Goal: Task Accomplishment & Management: Use online tool/utility

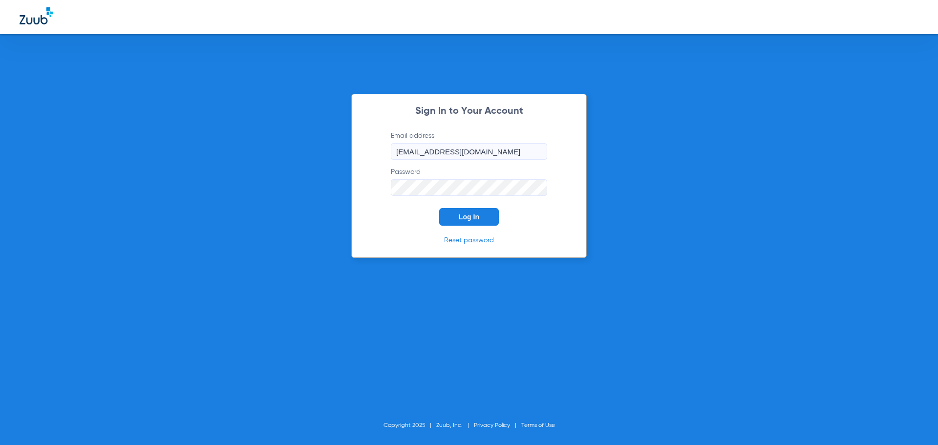
click at [463, 217] on span "Log In" at bounding box center [469, 217] width 21 height 8
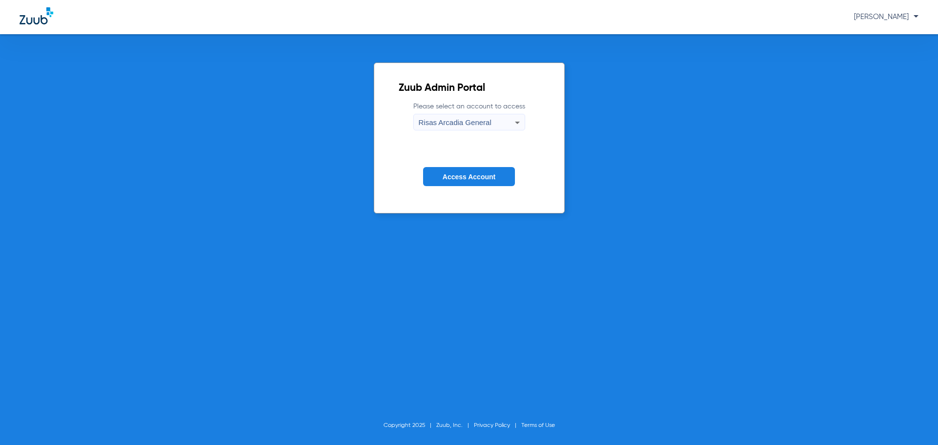
click at [472, 172] on button "Access Account" at bounding box center [469, 176] width 92 height 19
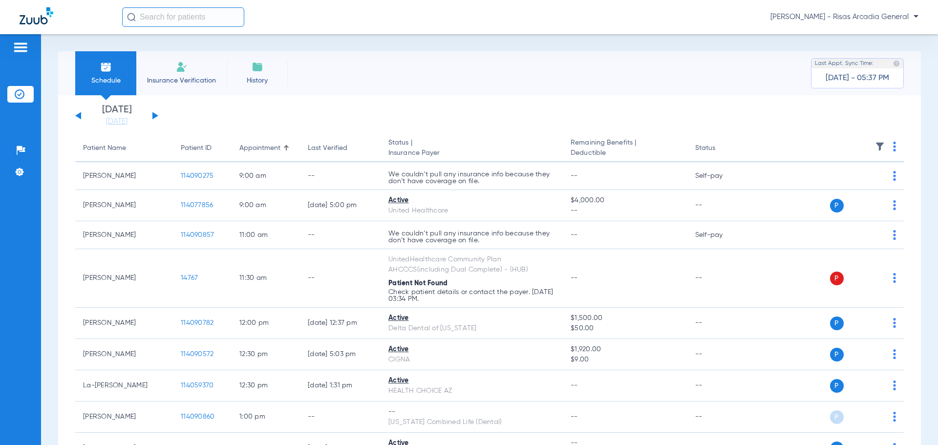
click at [192, 68] on li "Insurance Verification" at bounding box center [181, 73] width 90 height 44
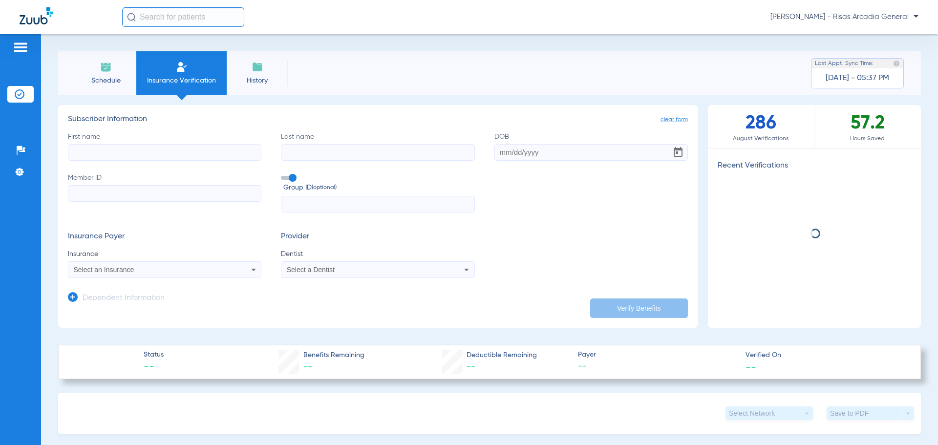
click at [205, 151] on input "First name" at bounding box center [165, 152] width 194 height 17
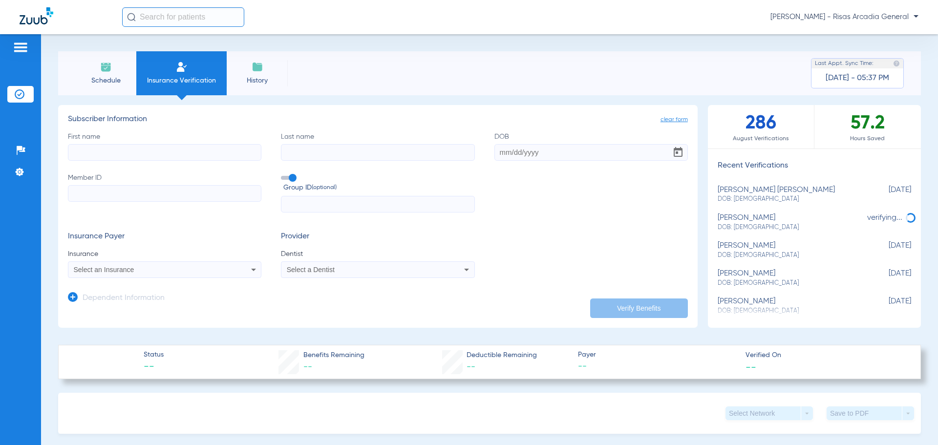
type input "J"
type input "HUANKA"
click at [289, 157] on input "Last name" at bounding box center [378, 152] width 194 height 17
type input "CHIHUAN"
click at [172, 195] on input "Member ID" at bounding box center [165, 193] width 194 height 17
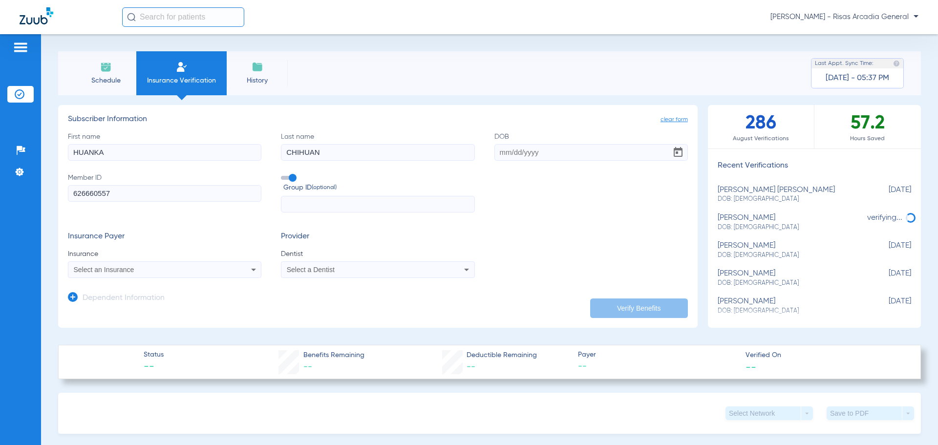
type input "626660557"
click at [569, 155] on input "DOB" at bounding box center [592, 152] width 194 height 17
type input "04/01/1990"
click at [131, 266] on span "Select an Insurance" at bounding box center [104, 270] width 61 height 8
type input "GUARDIAN"
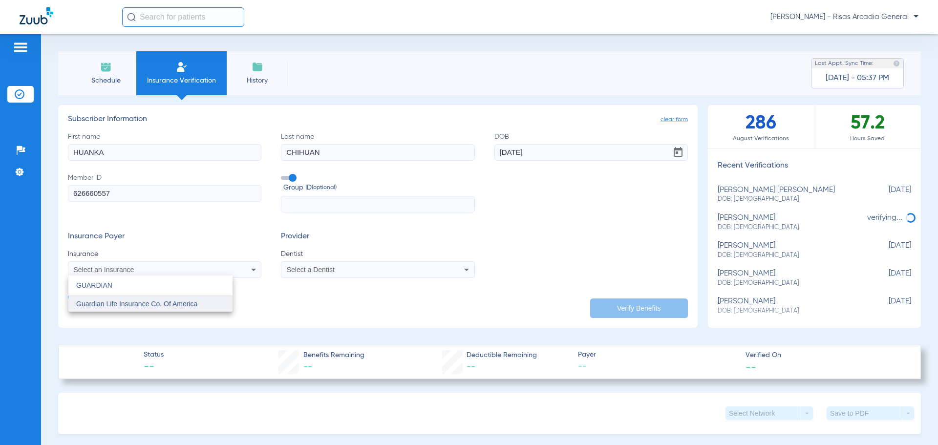
click at [150, 307] on span "Guardian Life Insurance Co. Of America" at bounding box center [136, 304] width 121 height 8
click at [319, 275] on div "Select a Dentist" at bounding box center [377, 270] width 193 height 12
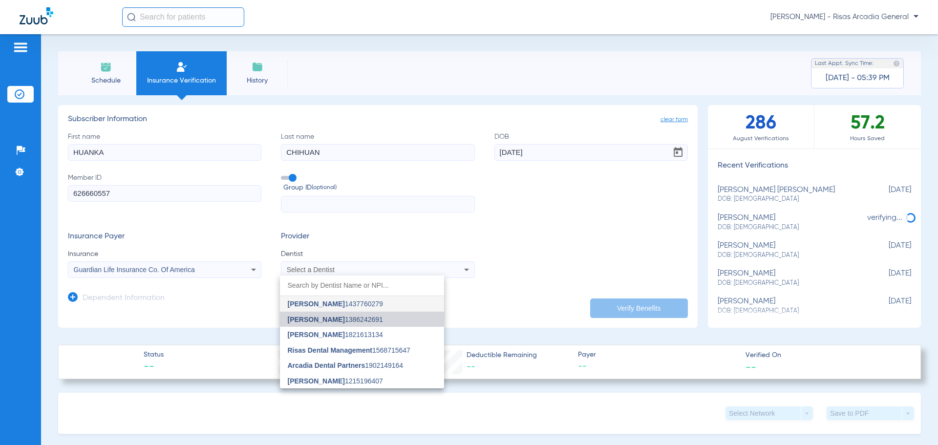
click at [326, 316] on span "[PERSON_NAME]" at bounding box center [316, 320] width 57 height 8
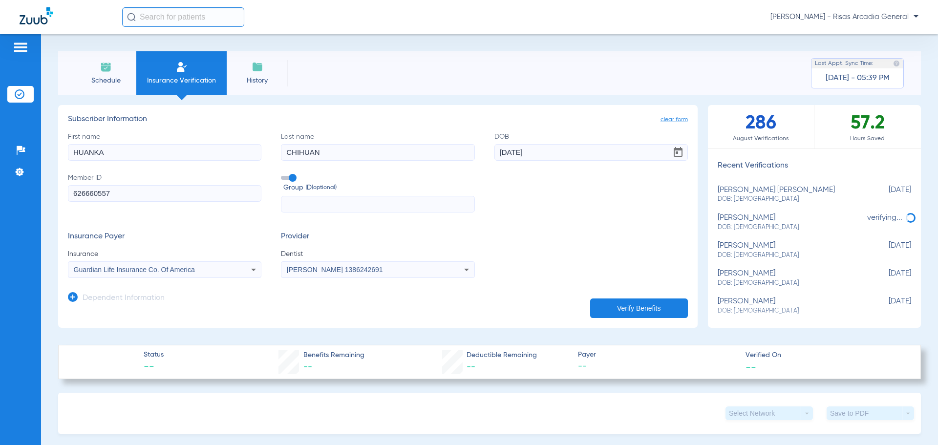
click at [636, 307] on button "Verify Benefits" at bounding box center [639, 309] width 98 height 20
click at [188, 194] on input "626660557" at bounding box center [165, 193] width 194 height 17
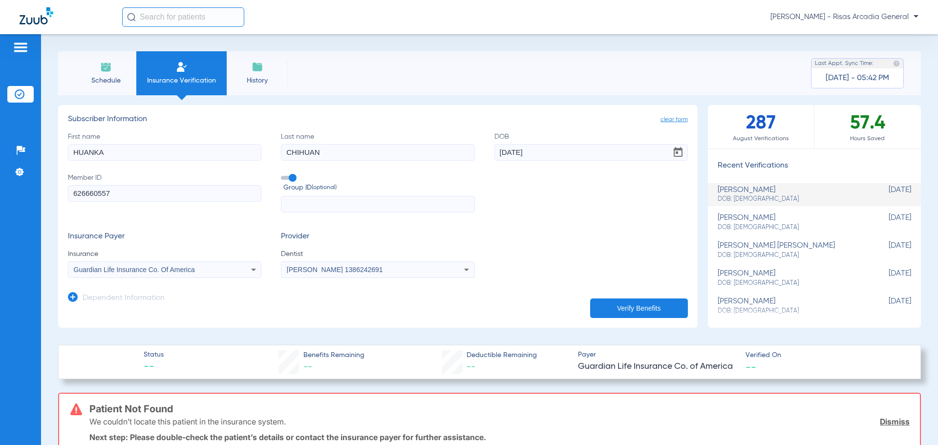
drag, startPoint x: 174, startPoint y: 192, endPoint x: 0, endPoint y: 170, distance: 175.8
click at [0, 170] on div "Patients Insurance Verification Setup Help Center Settings Schedule Insurance V…" at bounding box center [469, 256] width 938 height 445
type input "YLD148391"
click at [666, 300] on button "Verify Benefits" at bounding box center [639, 309] width 98 height 20
click at [625, 309] on button "Verify Benefits" at bounding box center [639, 309] width 98 height 20
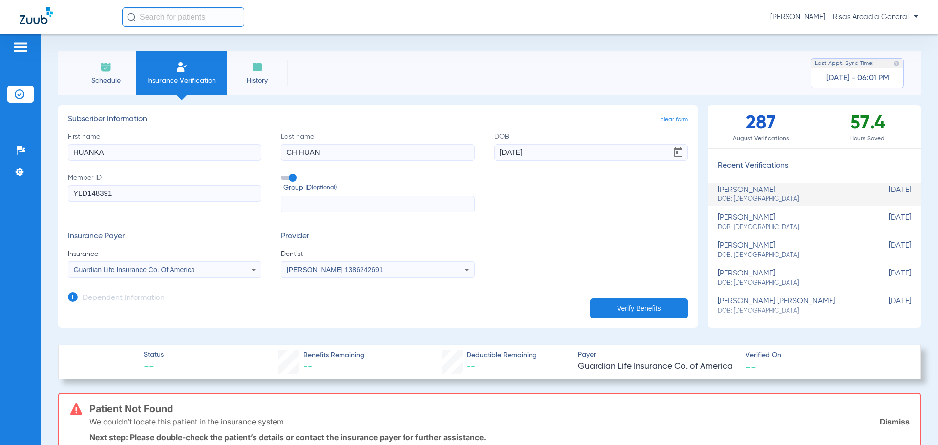
click at [224, 193] on input "YLD148391" at bounding box center [165, 193] width 194 height 17
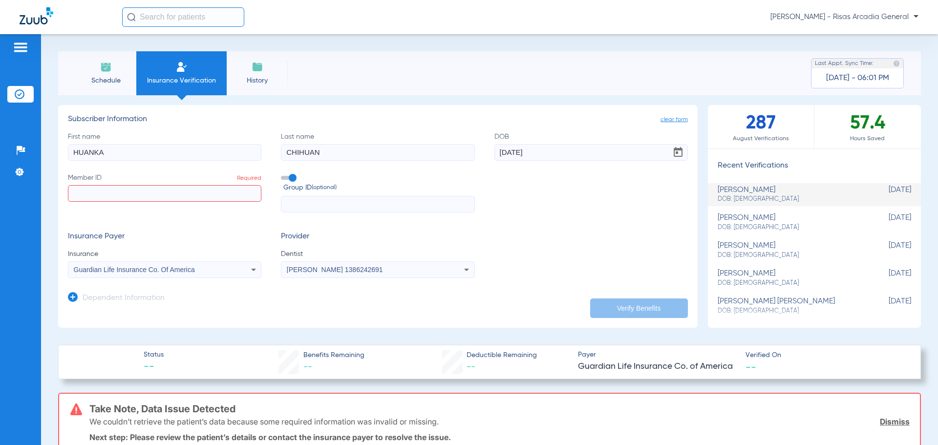
click at [311, 195] on div "Group ID (optional)" at bounding box center [378, 193] width 194 height 40
type input "00539066"
click at [187, 199] on input "Member ID Required" at bounding box center [165, 193] width 194 height 17
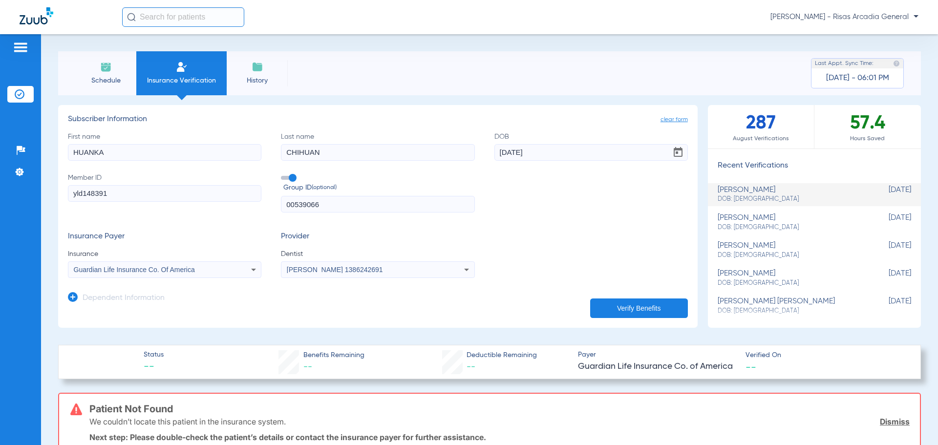
type input "yld148391"
click at [634, 309] on button "Verify Benefits" at bounding box center [639, 309] width 98 height 20
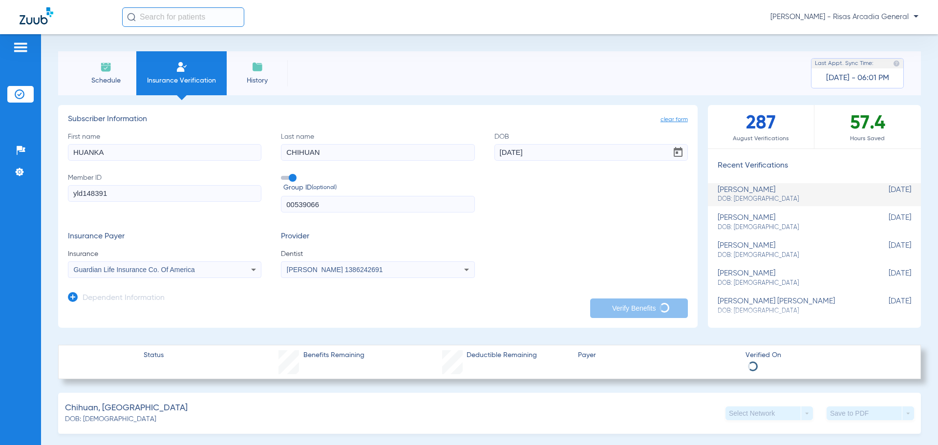
click at [178, 73] on li "Insurance Verification" at bounding box center [181, 73] width 90 height 44
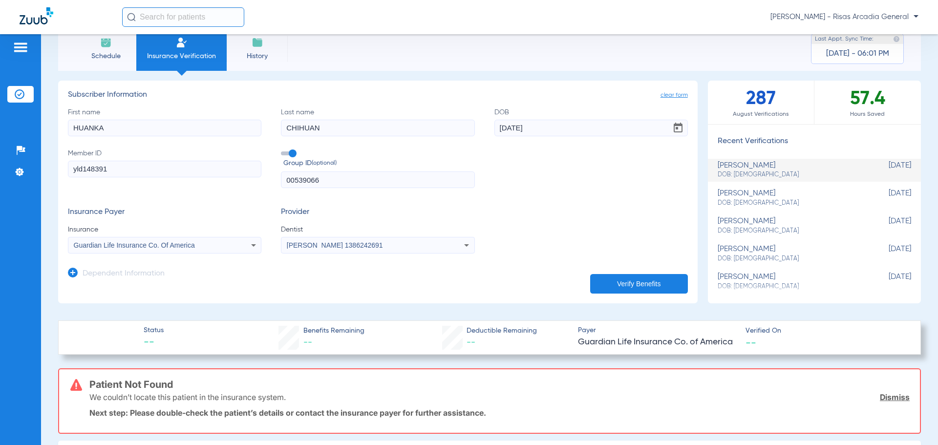
scroll to position [23, 0]
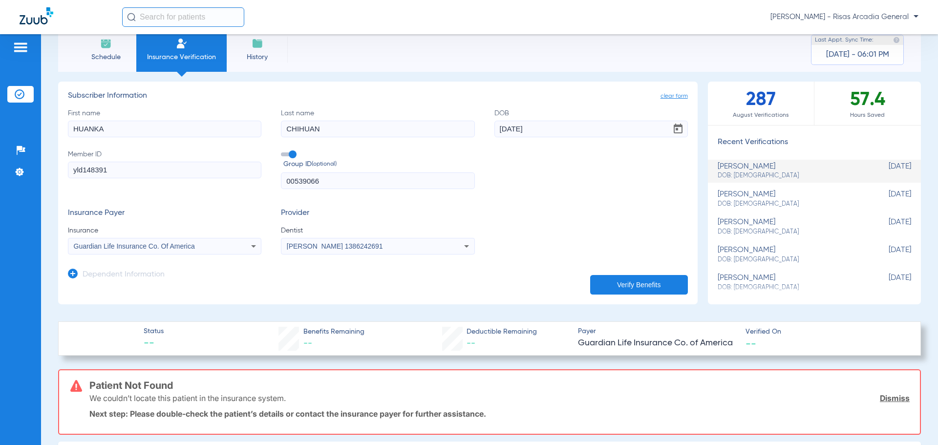
click at [162, 251] on div "Guardian Life Insurance Co. Of America" at bounding box center [164, 246] width 193 height 12
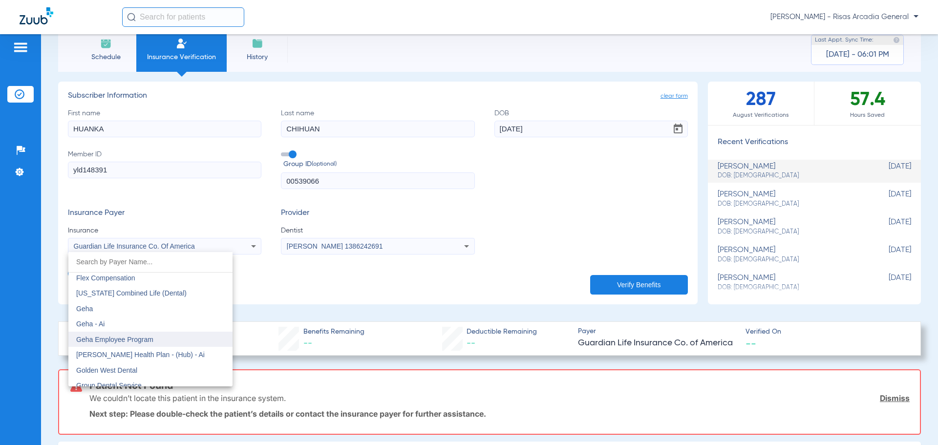
scroll to position [3230, 0]
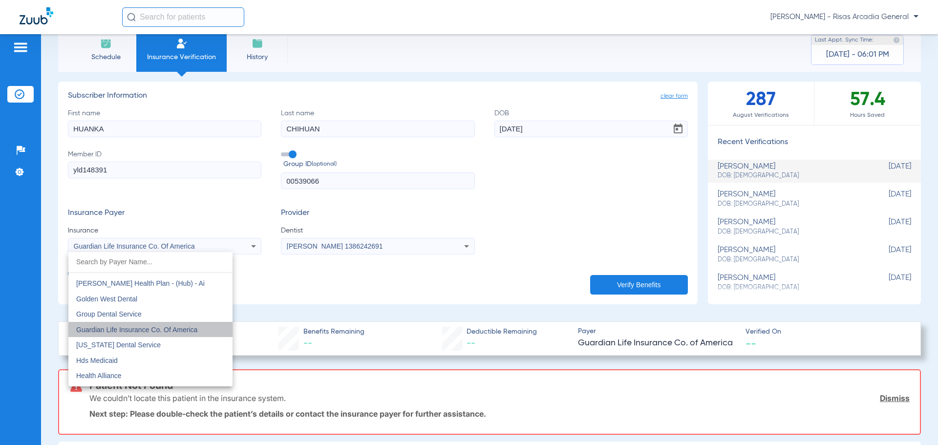
click at [163, 326] on span "Guardian Life Insurance Co. Of America" at bounding box center [136, 330] width 121 height 8
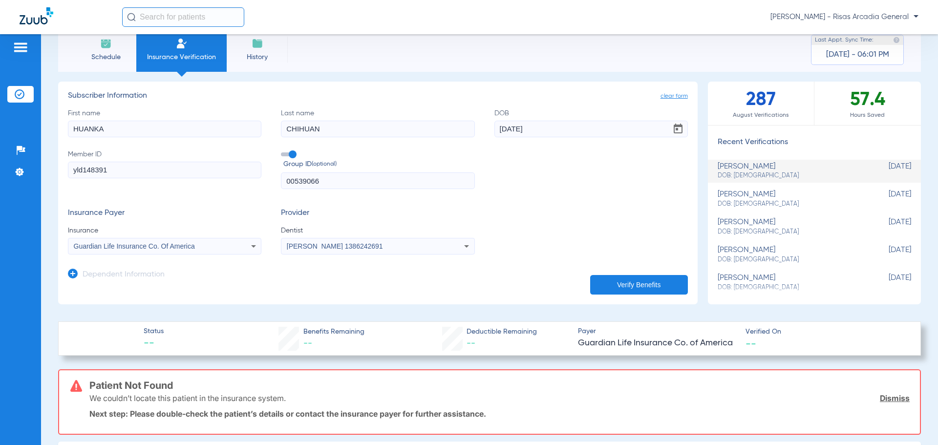
click at [619, 284] on button "Verify Benefits" at bounding box center [639, 285] width 98 height 20
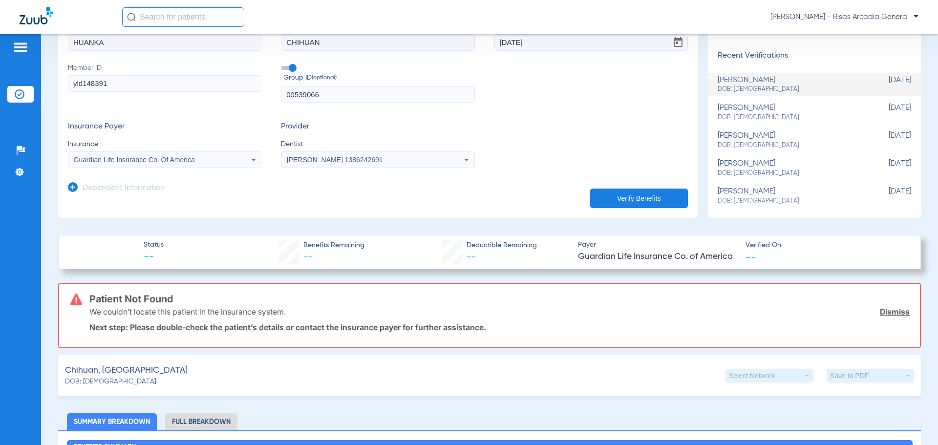
scroll to position [0, 0]
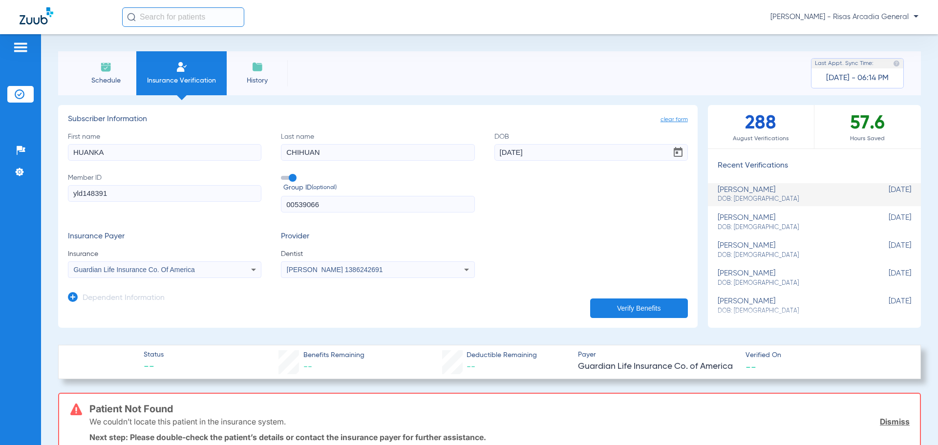
drag, startPoint x: 159, startPoint y: 173, endPoint x: 151, endPoint y: 193, distance: 21.1
click at [159, 175] on label "Member ID yld148391" at bounding box center [165, 193] width 194 height 40
click at [159, 185] on input "yld148391" at bounding box center [165, 193] width 194 height 17
click at [151, 193] on input "yld148391" at bounding box center [165, 193] width 194 height 17
drag, startPoint x: 151, startPoint y: 193, endPoint x: 48, endPoint y: 189, distance: 103.2
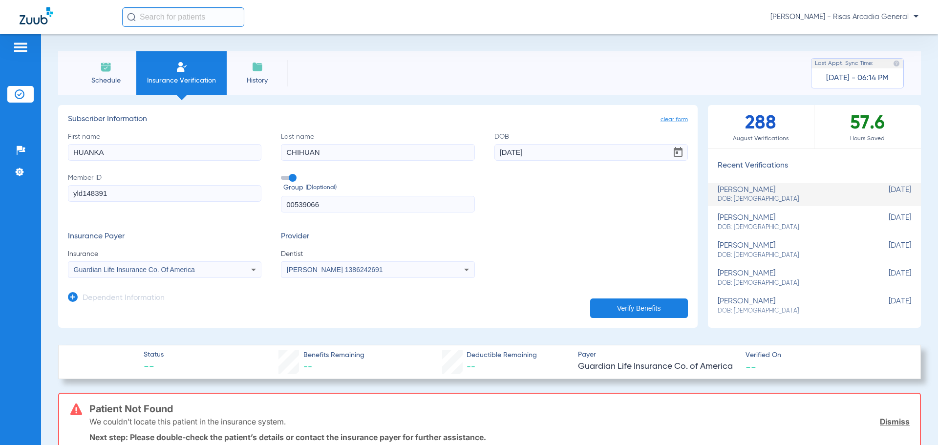
click at [48, 189] on div "Schedule Insurance Verification History Last Appt. Sync Time: Today - 06:14 PM …" at bounding box center [489, 239] width 897 height 411
click at [633, 305] on button "Verify Benefits" at bounding box center [639, 309] width 98 height 20
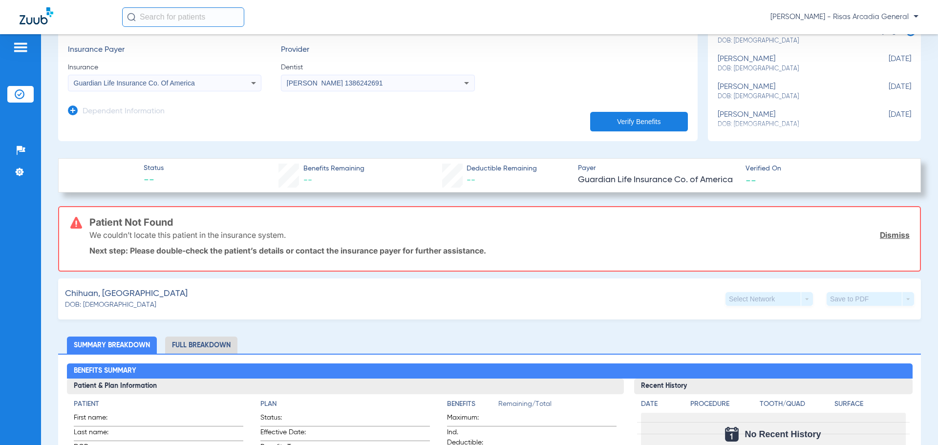
scroll to position [49, 0]
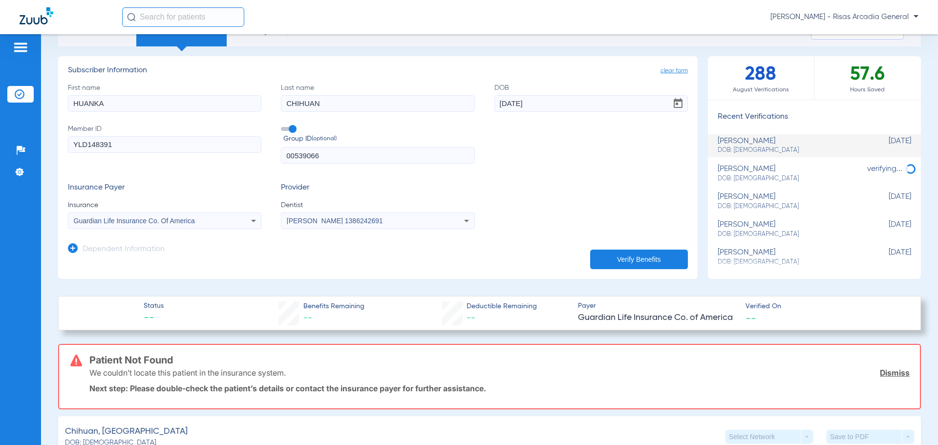
drag, startPoint x: 153, startPoint y: 147, endPoint x: 0, endPoint y: 141, distance: 153.1
click at [0, 141] on div "Patients Insurance Verification Setup Help Center Settings Schedule Insurance V…" at bounding box center [469, 256] width 938 height 445
type input "626660557"
click at [663, 265] on button "Verify Benefits" at bounding box center [639, 260] width 98 height 20
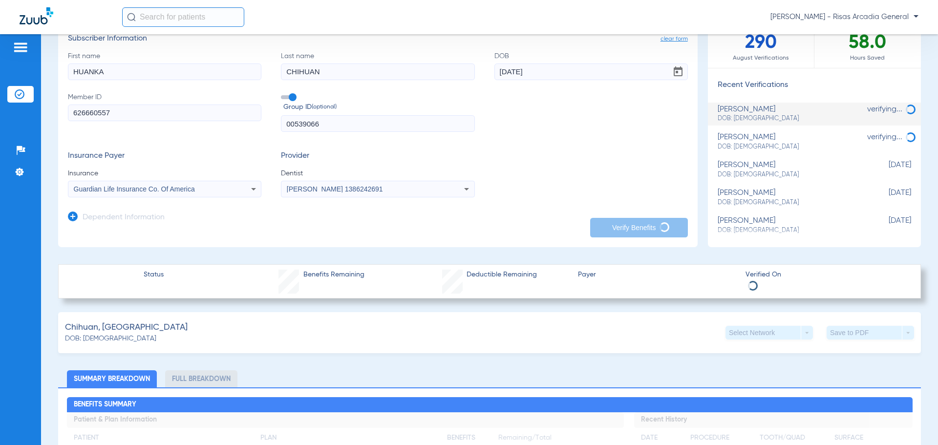
scroll to position [147, 0]
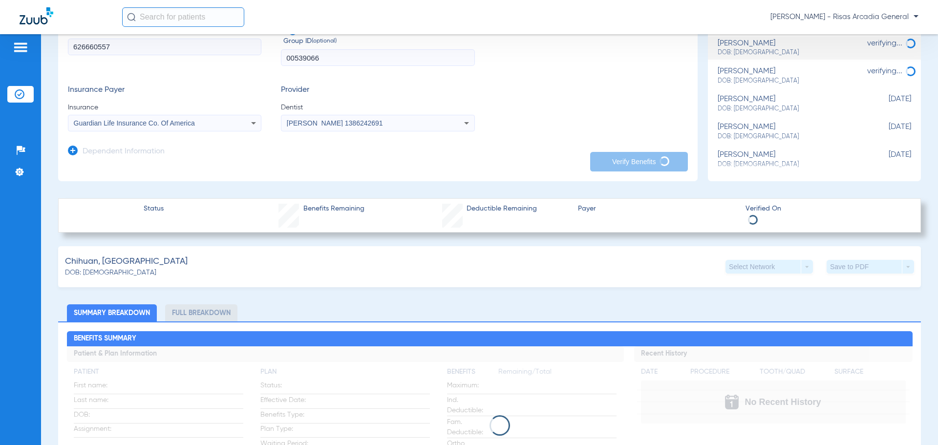
click at [331, 62] on input "00539066" at bounding box center [378, 57] width 194 height 17
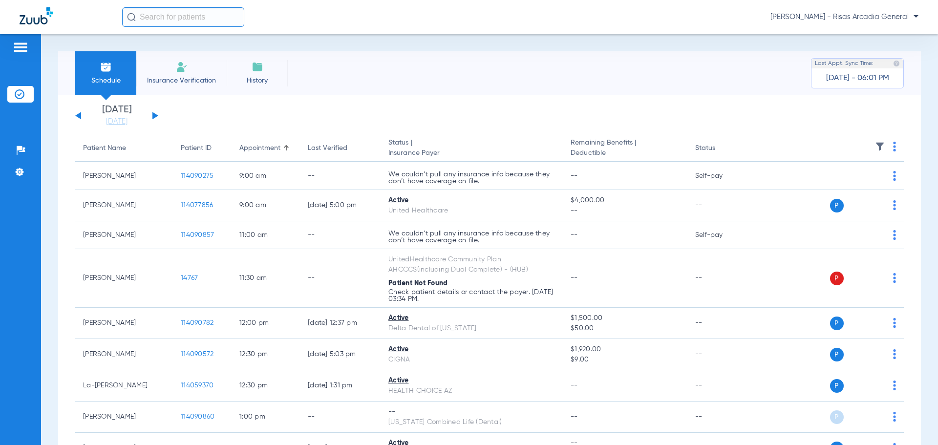
click at [210, 77] on span "Insurance Verification" at bounding box center [182, 81] width 76 height 10
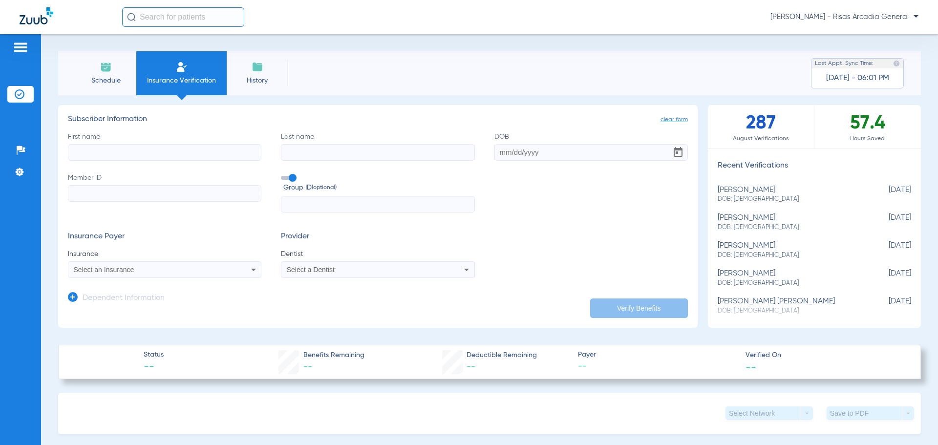
click at [171, 152] on input "First name" at bounding box center [165, 152] width 194 height 17
type input "[PERSON_NAME]"
click at [310, 144] on input "Last name" at bounding box center [378, 152] width 194 height 17
type input "[PERSON_NAME]"
click at [175, 191] on input "Member ID" at bounding box center [165, 193] width 194 height 17
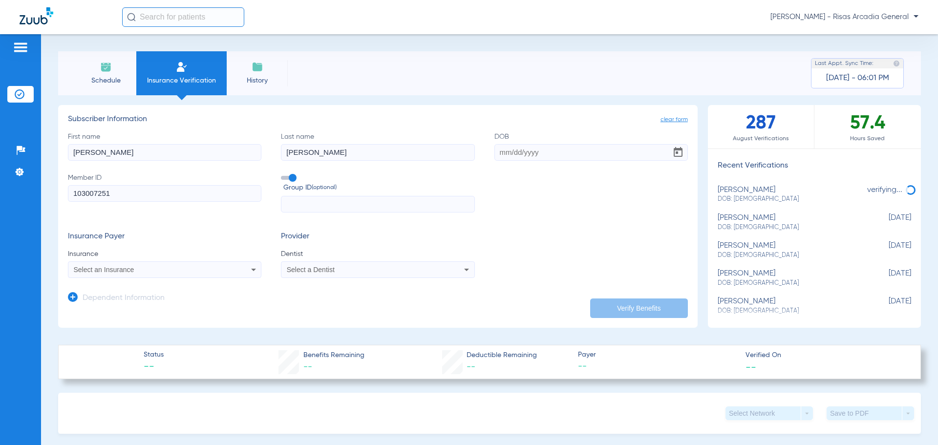
type input "103007251"
click at [524, 149] on input "DOB" at bounding box center [592, 152] width 194 height 17
type input "[DATE]"
click at [229, 262] on mat-select "Select an Insurance" at bounding box center [165, 269] width 194 height 17
click at [222, 271] on div "Select an Insurance" at bounding box center [164, 270] width 193 height 12
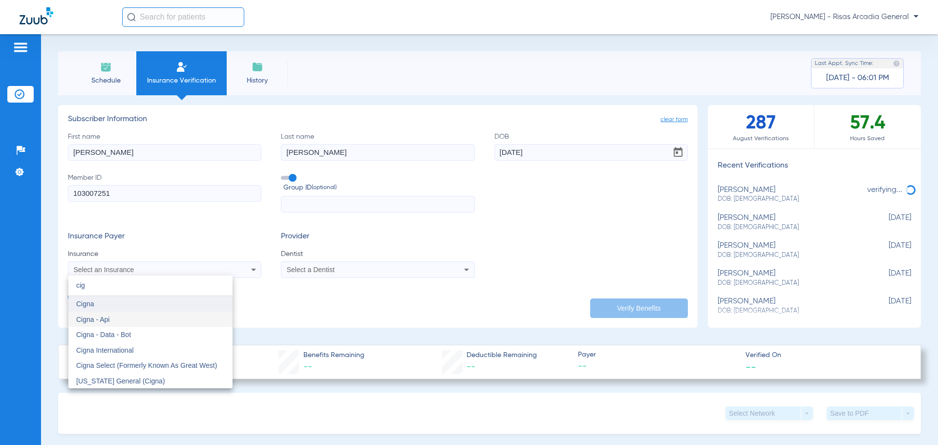
type input "cig"
click at [96, 303] on mat-option "Cigna" at bounding box center [150, 304] width 164 height 16
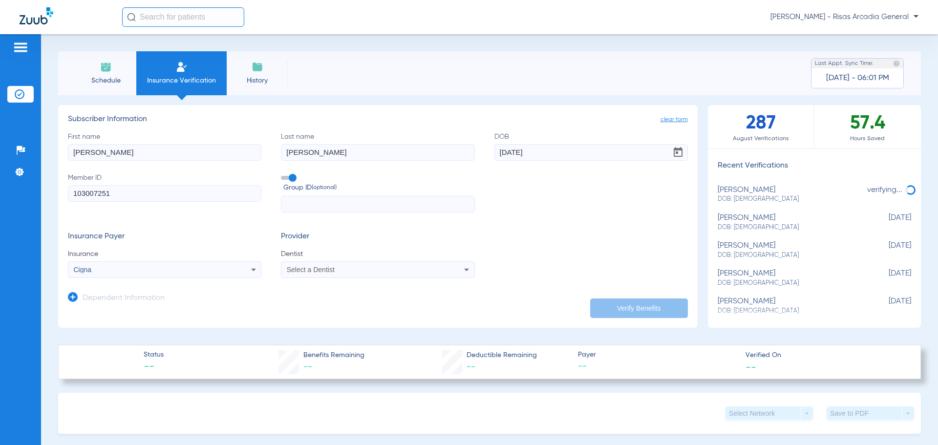
click at [389, 264] on div "Select a Dentist" at bounding box center [377, 270] width 193 height 12
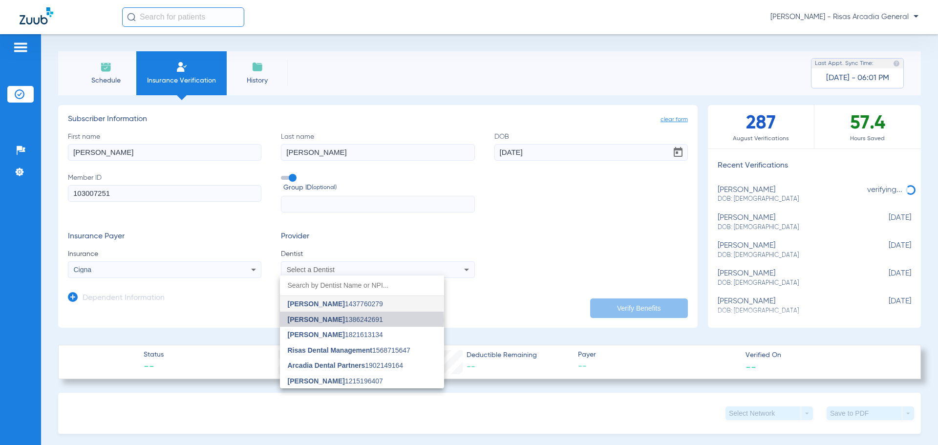
click at [355, 321] on span "[PERSON_NAME] 1386242691" at bounding box center [335, 319] width 95 height 7
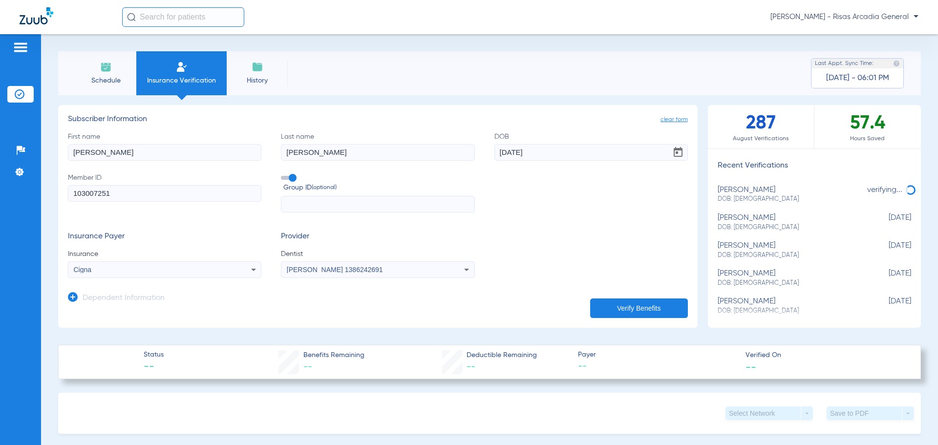
click at [660, 310] on button "Verify Benefits" at bounding box center [639, 309] width 98 height 20
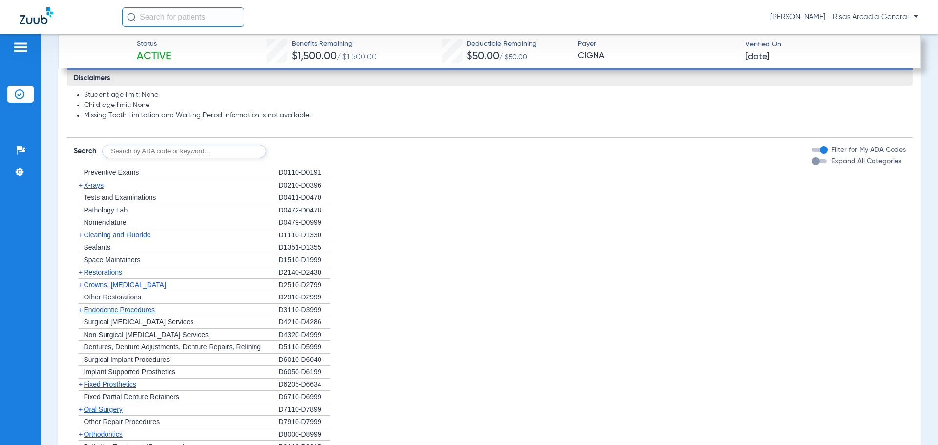
scroll to position [831, 0]
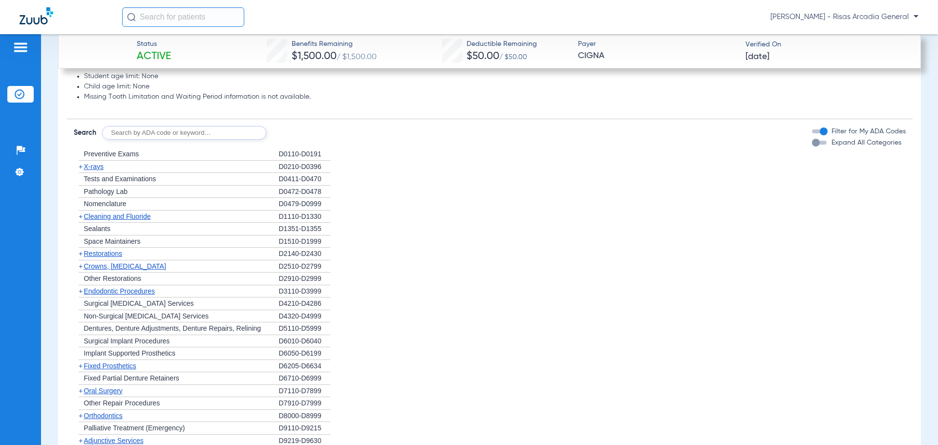
click at [99, 165] on span "X-rays" at bounding box center [94, 167] width 20 height 8
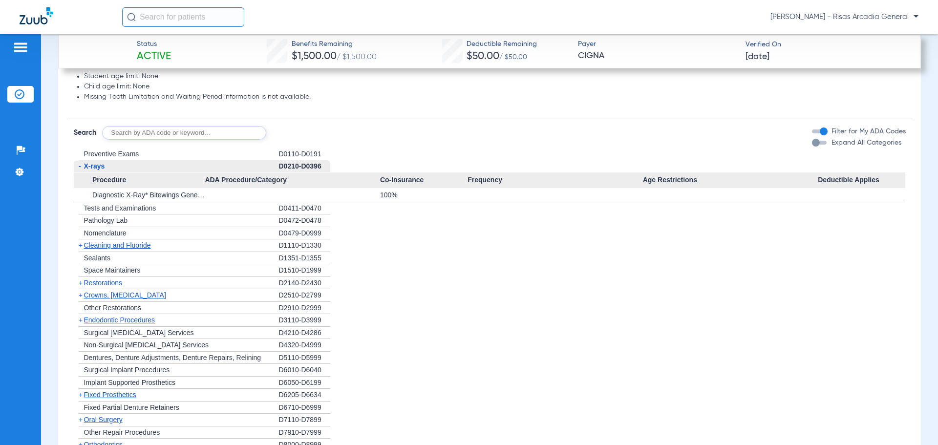
click at [99, 165] on span "X-rays" at bounding box center [94, 166] width 21 height 8
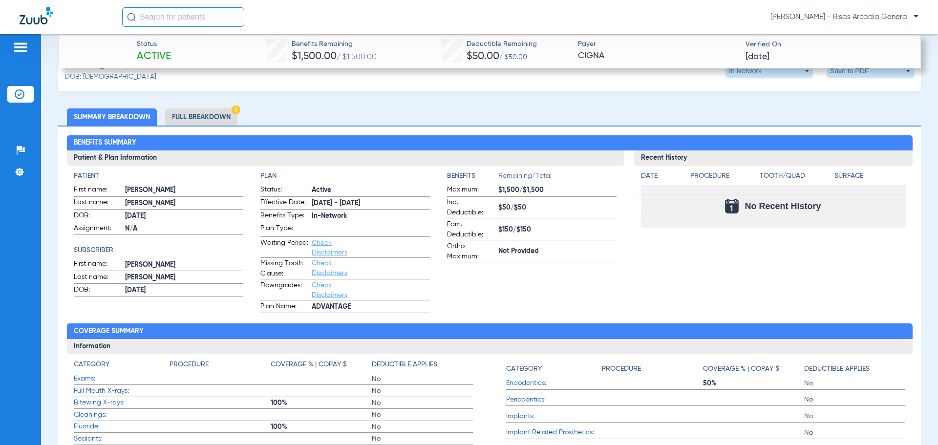
scroll to position [325, 0]
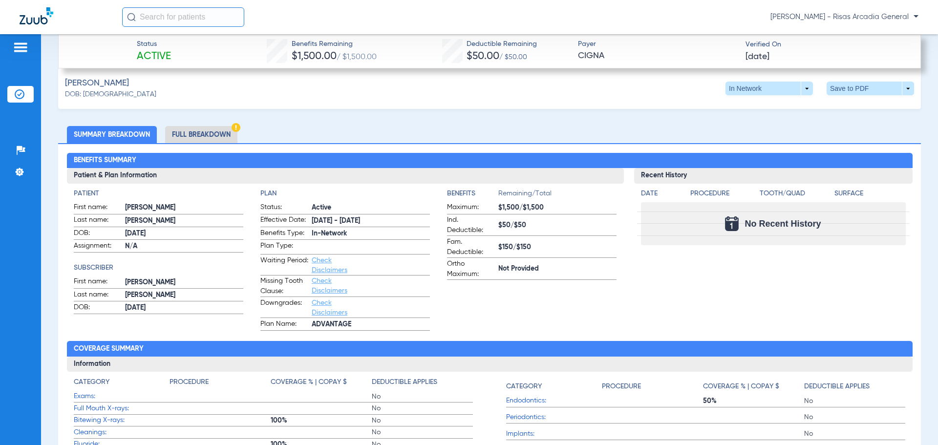
drag, startPoint x: 364, startPoint y: 218, endPoint x: 305, endPoint y: 220, distance: 58.7
click at [305, 220] on label "Effective Date: [DATE] - [DATE]" at bounding box center [345, 221] width 170 height 12
click at [435, 197] on app-patient-and-plan-information "Patient First name: [PERSON_NAME] Last name: [PERSON_NAME] DOB: [DEMOGRAPHIC_DA…" at bounding box center [345, 260] width 543 height 142
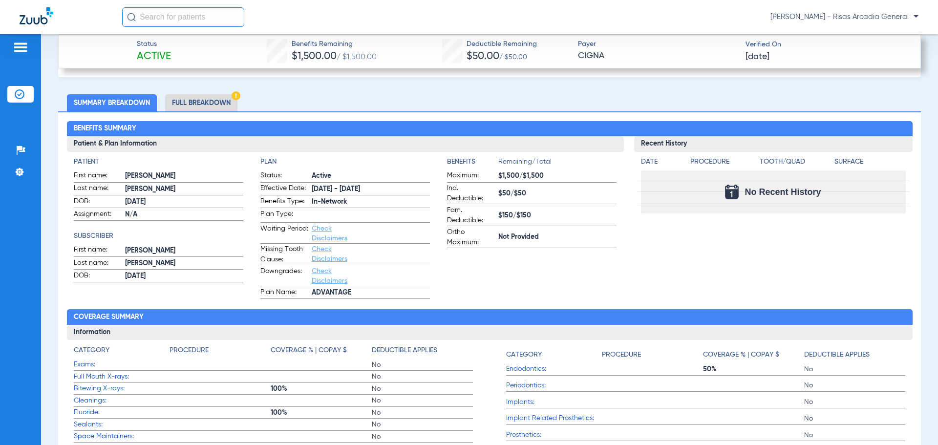
scroll to position [276, 0]
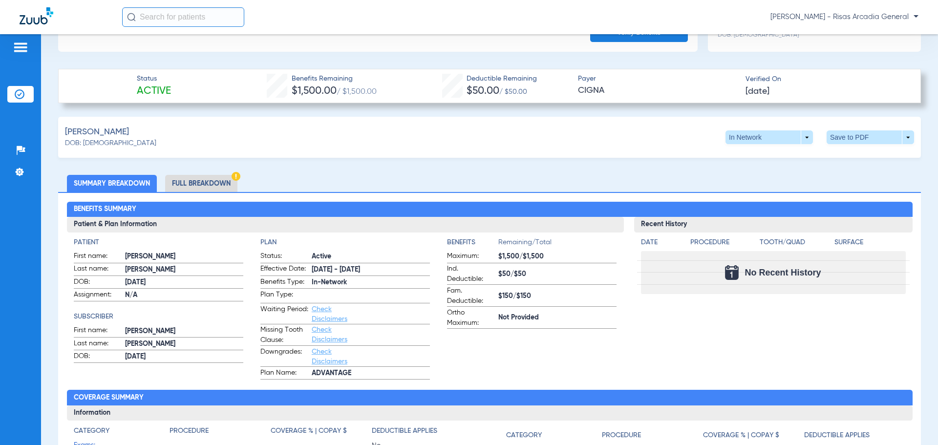
click at [209, 186] on li "Full Breakdown" at bounding box center [201, 183] width 72 height 17
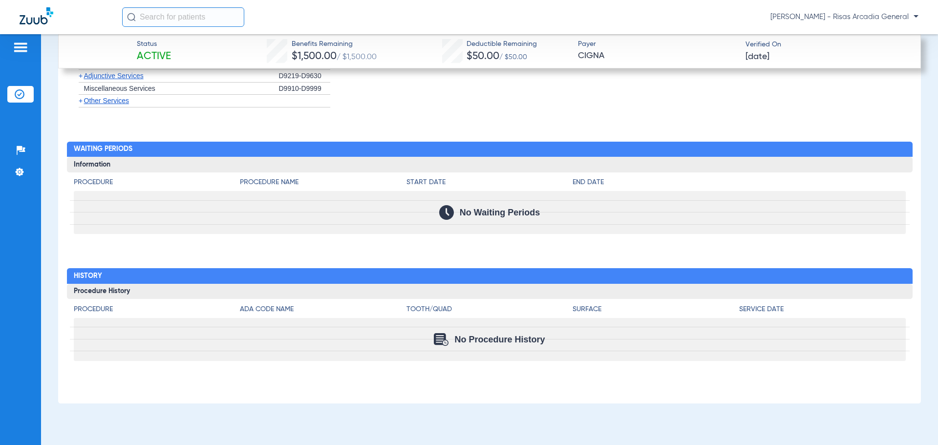
scroll to position [1426, 0]
